Goal: Information Seeking & Learning: Learn about a topic

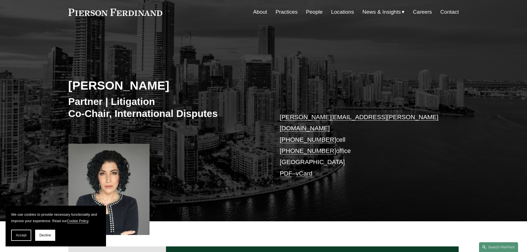
scroll to position [28, 0]
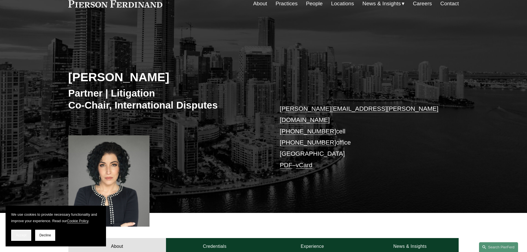
click at [24, 234] on span "Accept" at bounding box center [21, 235] width 11 height 4
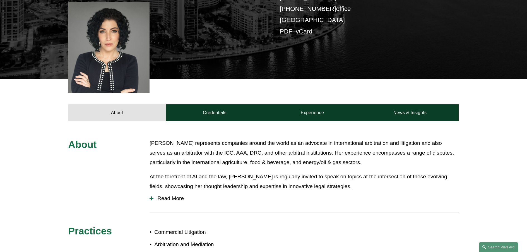
scroll to position [139, 0]
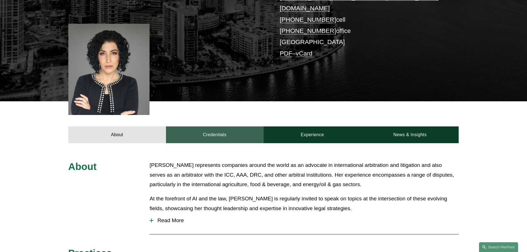
click at [212, 128] on link "Credentials" at bounding box center [215, 134] width 98 height 17
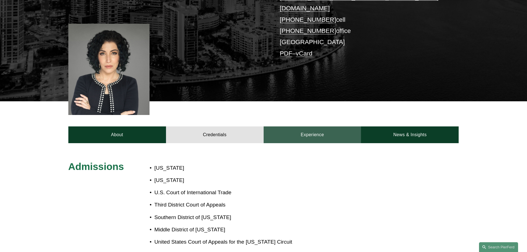
click at [314, 127] on link "Experience" at bounding box center [312, 134] width 98 height 17
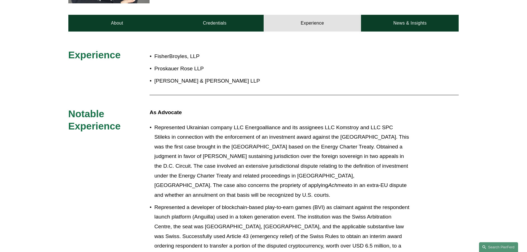
scroll to position [167, 0]
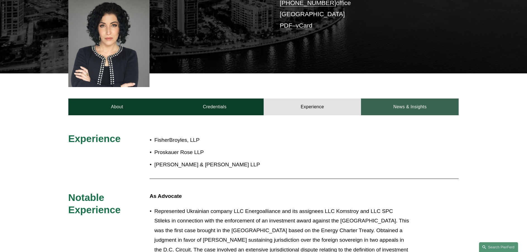
click at [405, 98] on link "News & Insights" at bounding box center [410, 106] width 98 height 17
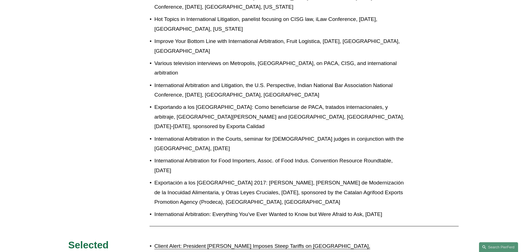
scroll to position [530, 0]
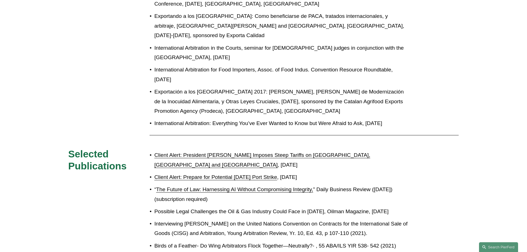
click at [290, 152] on link "Client Alert: President [PERSON_NAME] Imposes Steep Tariffs on [GEOGRAPHIC_DATA…" at bounding box center [262, 160] width 216 height 16
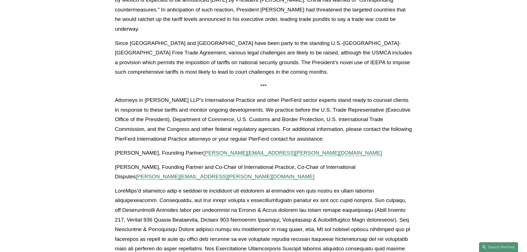
scroll to position [390, 0]
